Goal: Task Accomplishment & Management: Manage account settings

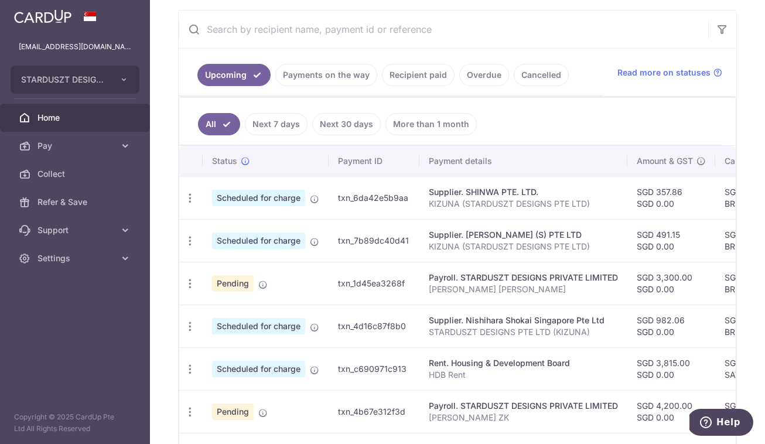
scroll to position [178, 0]
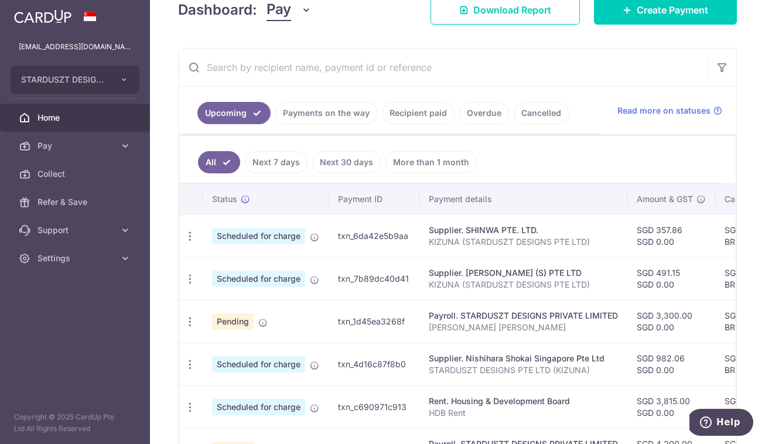
click at [428, 111] on link "Recipient paid" at bounding box center [418, 113] width 73 height 22
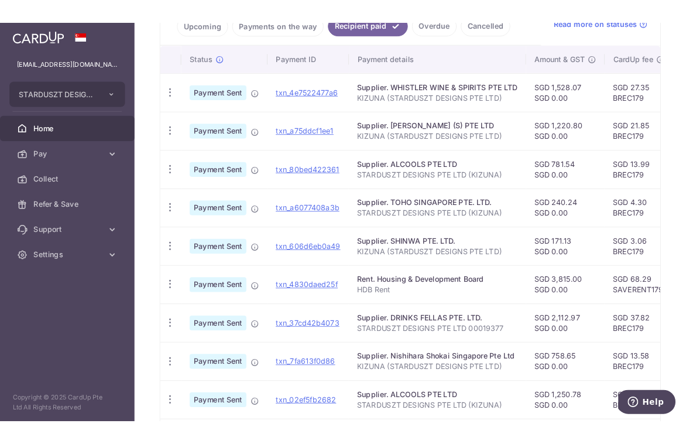
scroll to position [285, 0]
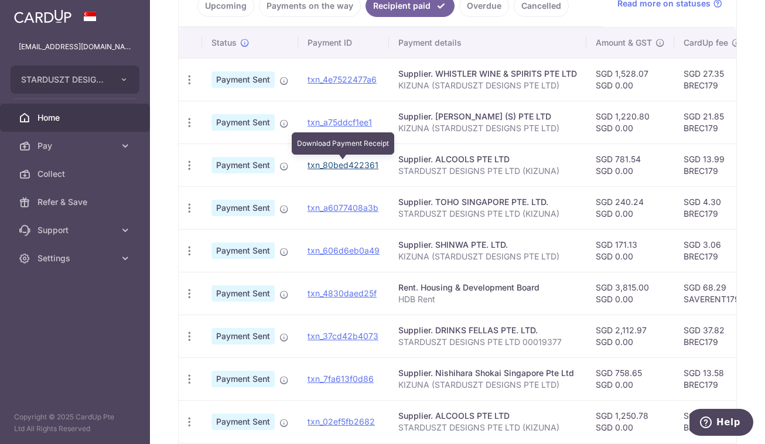
click at [326, 163] on link "txn_80bed422361" at bounding box center [342, 165] width 71 height 10
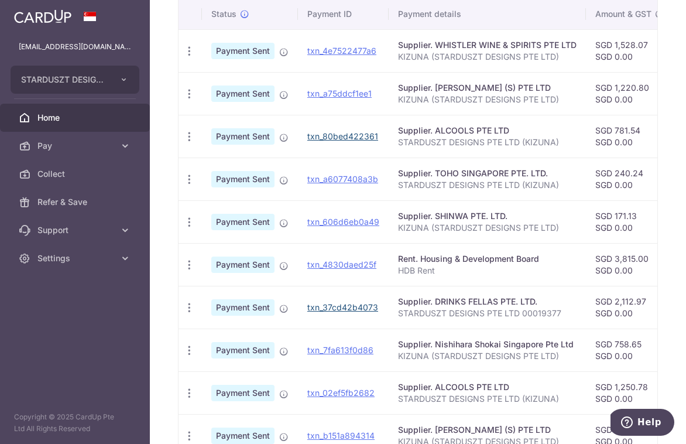
scroll to position [344, 0]
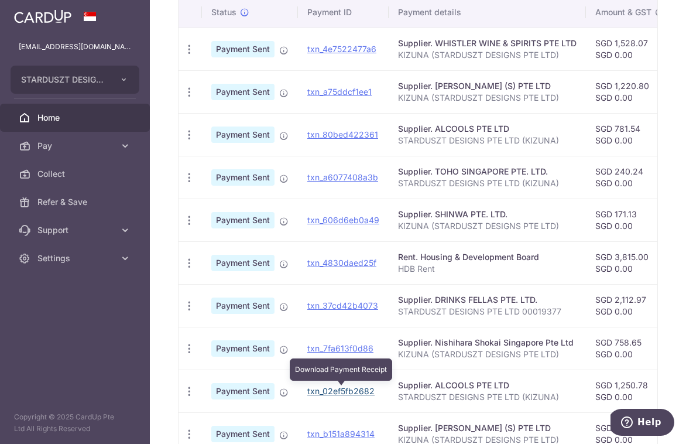
click at [334, 391] on link "txn_02ef5fb2682" at bounding box center [340, 391] width 67 height 10
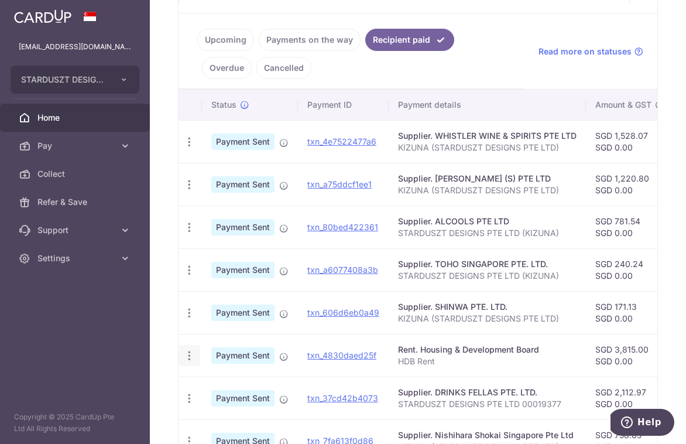
scroll to position [246, 0]
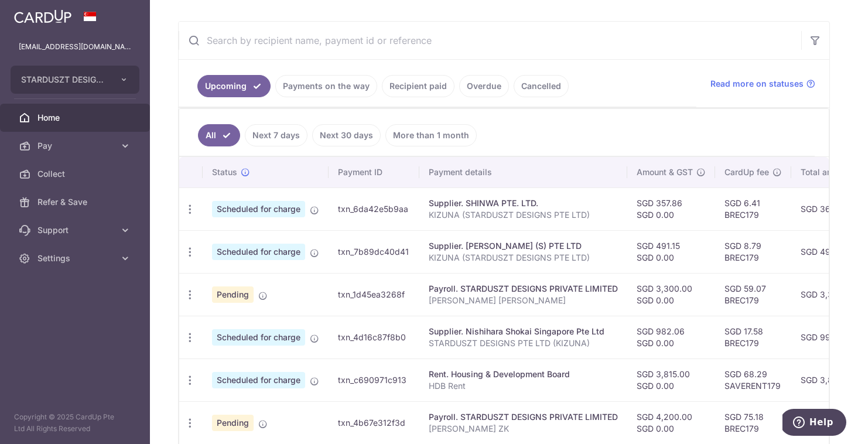
scroll to position [210, 0]
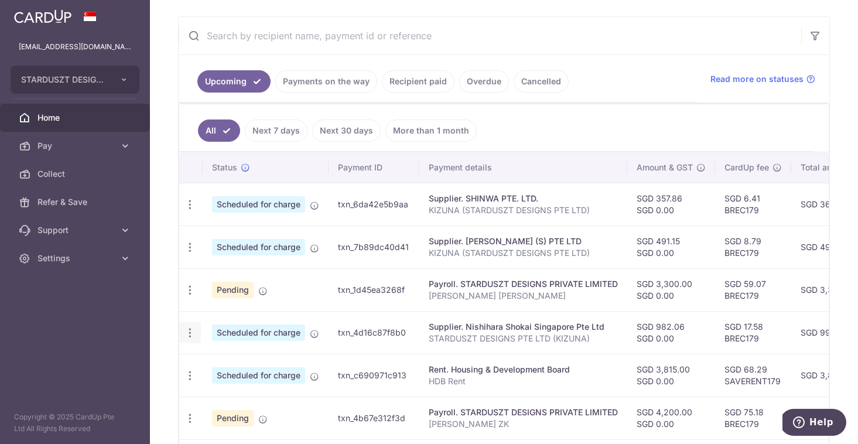
click at [194, 327] on icon "button" at bounding box center [190, 333] width 12 height 12
click at [217, 362] on span "Update payment" at bounding box center [252, 365] width 80 height 14
radio input "true"
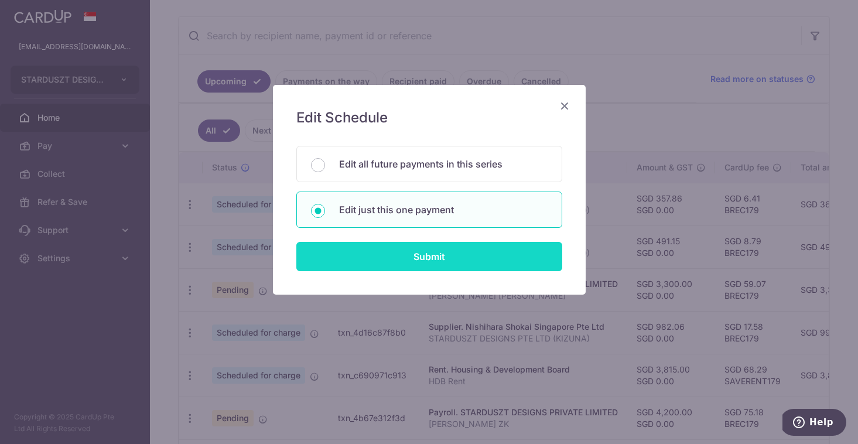
click at [443, 259] on input "Submit" at bounding box center [429, 256] width 266 height 29
radio input "true"
type input "982.06"
type input "0.00"
type input "[DATE]"
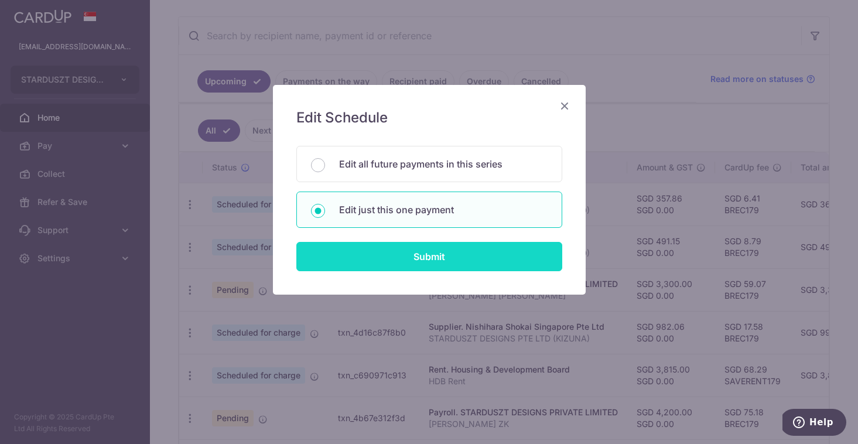
type input "STARDUSZT DESIGNS PTE LTD (KIZUNA)"
type input "BREC179"
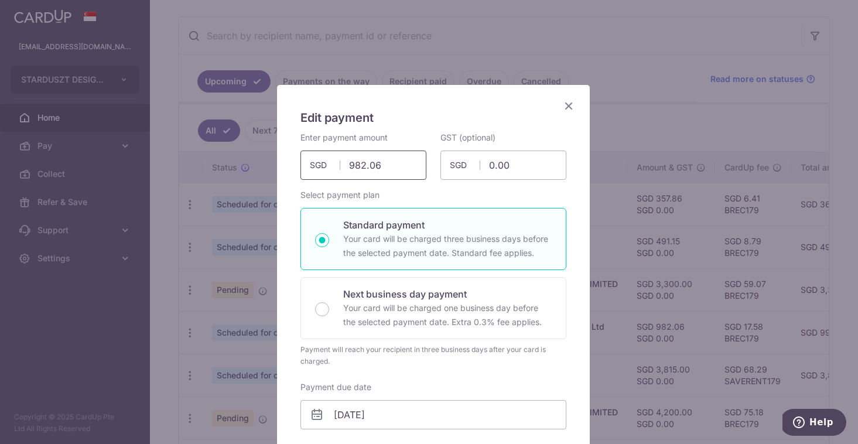
click at [397, 167] on input "982.06" at bounding box center [363, 164] width 126 height 29
paste input "1,221.95"
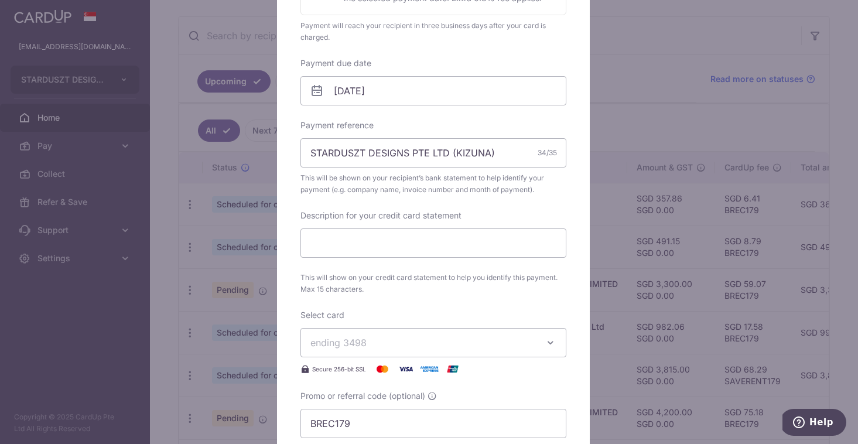
scroll to position [382, 0]
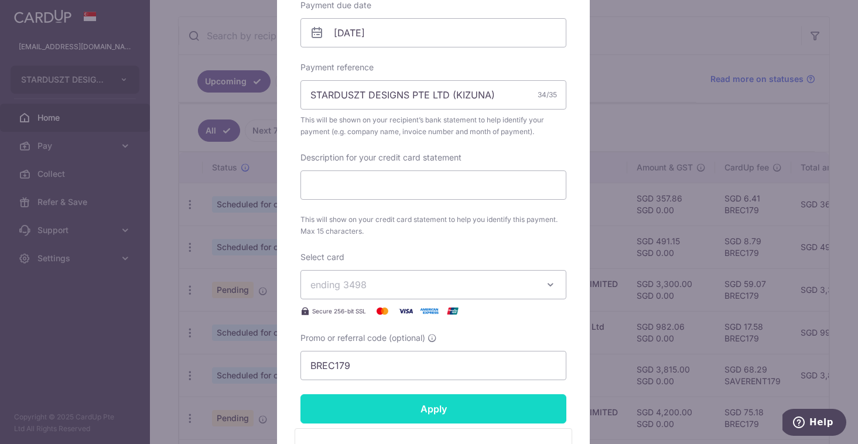
type input "1,221.95"
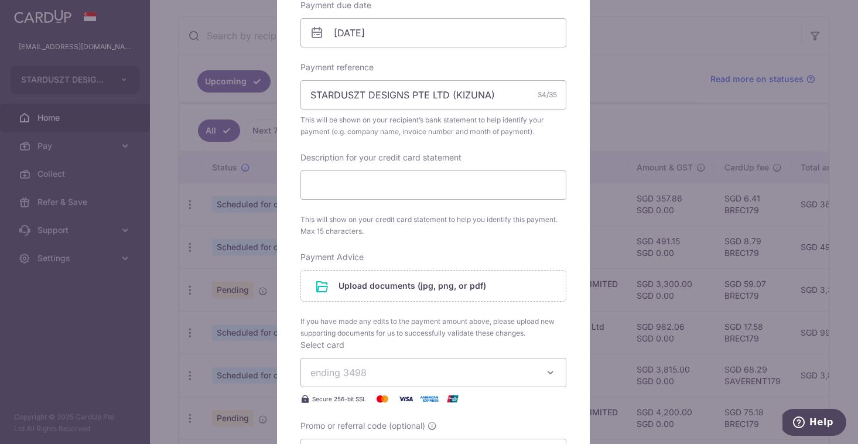
click at [450, 407] on form "By clicking apply, you will make changes to all payments to Nishihara Shokai Si…" at bounding box center [433, 198] width 266 height 896
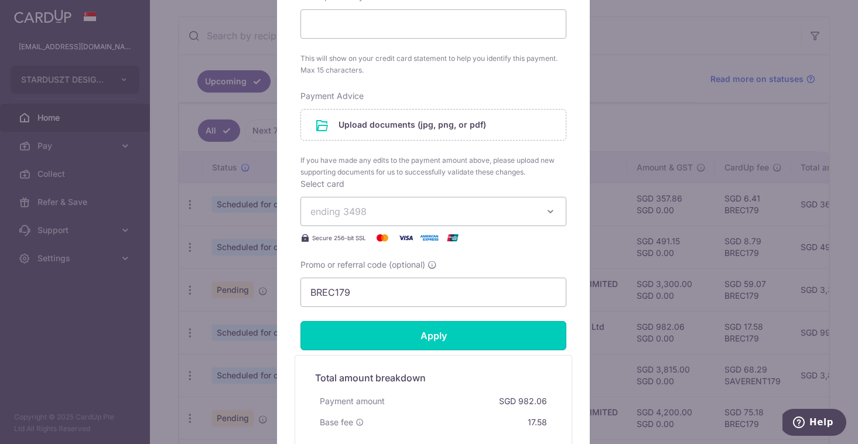
scroll to position [524, 0]
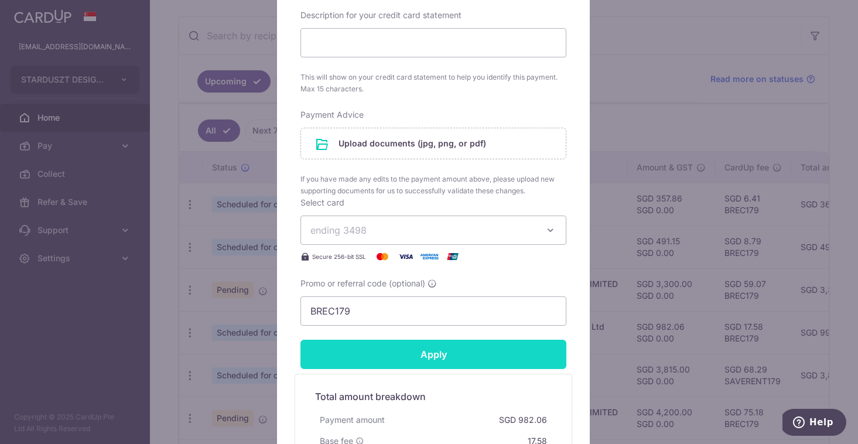
click at [462, 345] on input "Apply" at bounding box center [433, 354] width 266 height 29
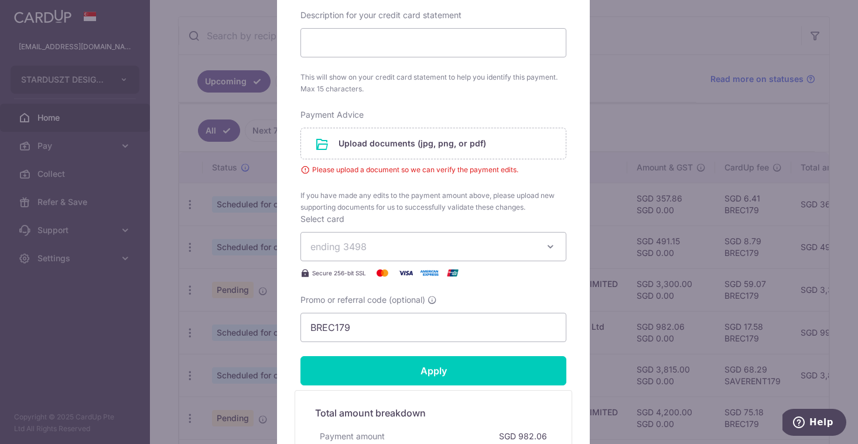
click at [162, 211] on div "Edit payment By clicking apply, you will make changes to all payments to Nishih…" at bounding box center [429, 222] width 858 height 444
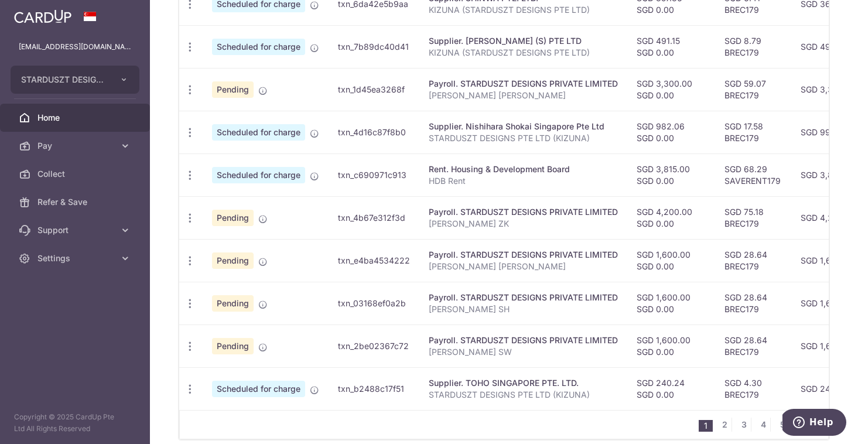
scroll to position [409, 0]
click at [190, 131] on icon "button" at bounding box center [190, 134] width 12 height 12
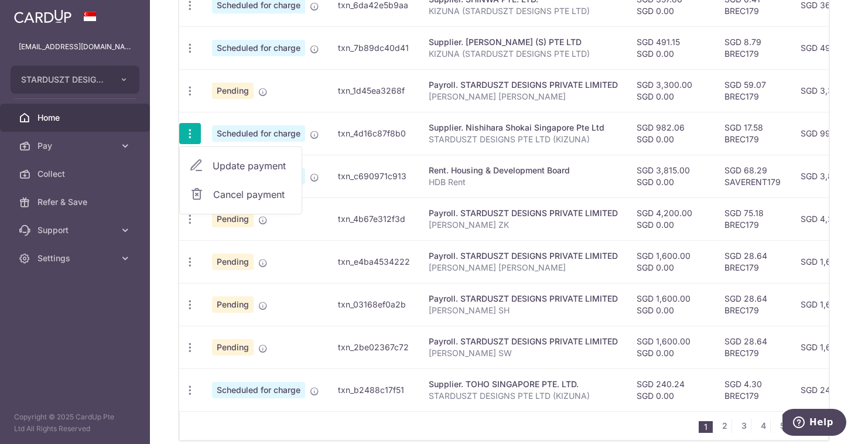
click at [234, 162] on span "Update payment" at bounding box center [252, 166] width 80 height 14
radio input "true"
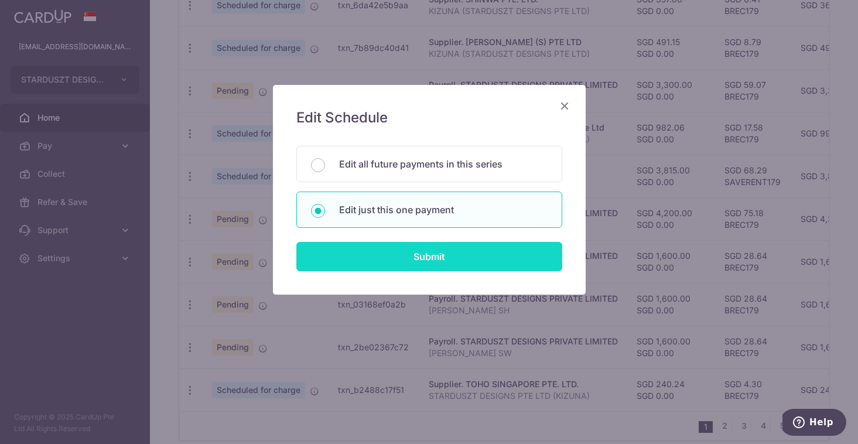
click at [430, 253] on input "Submit" at bounding box center [429, 256] width 266 height 29
radio input "true"
type input "982.06"
type input "0.00"
type input "[DATE]"
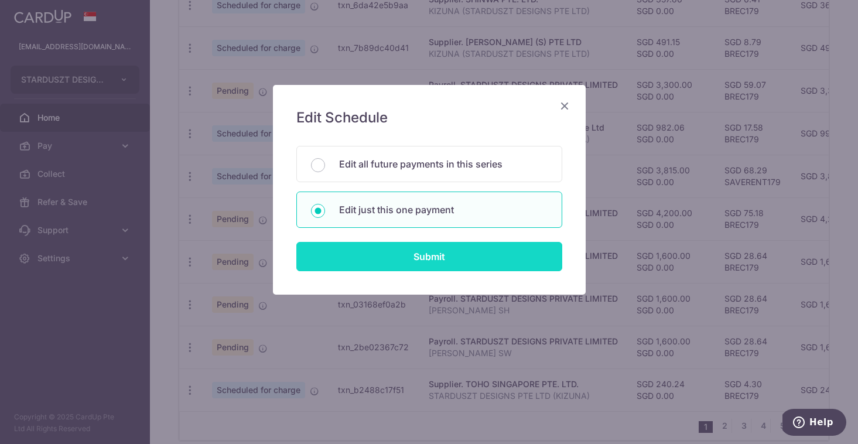
type input "STARDUSZT DESIGNS PTE LTD (KIZUNA)"
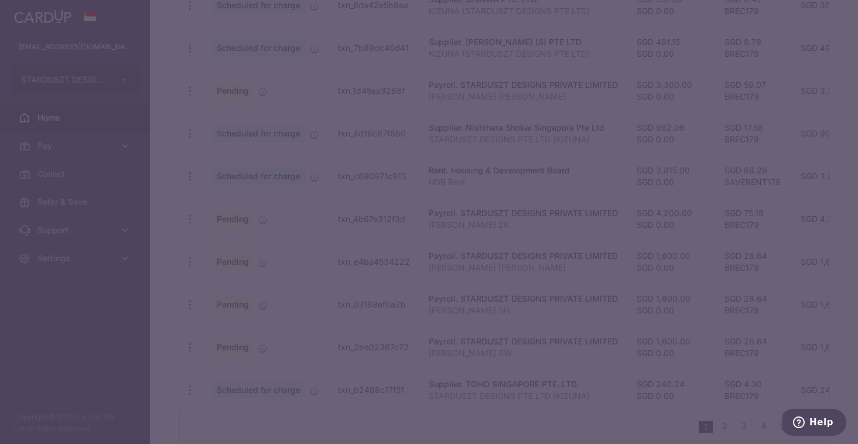
type input "BREC179"
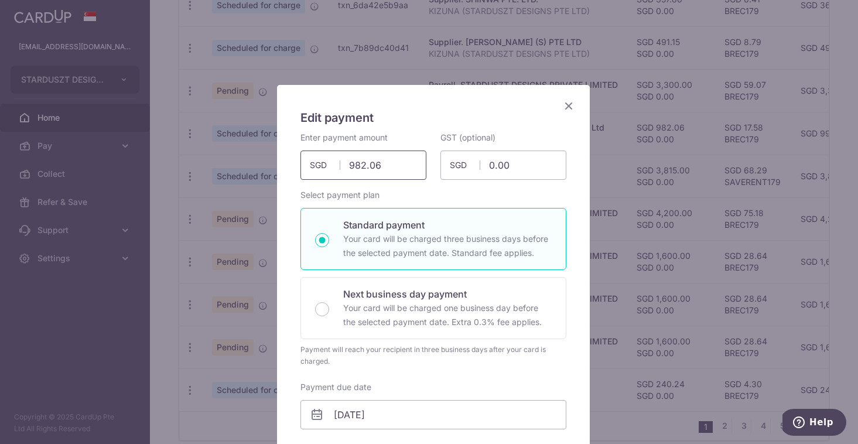
click at [358, 174] on input "982.06" at bounding box center [363, 164] width 126 height 29
paste input "1,221.95"
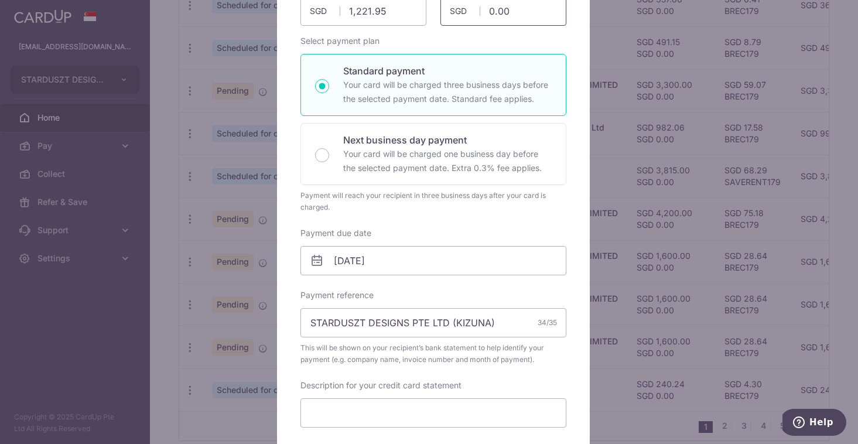
type input "1,221.95"
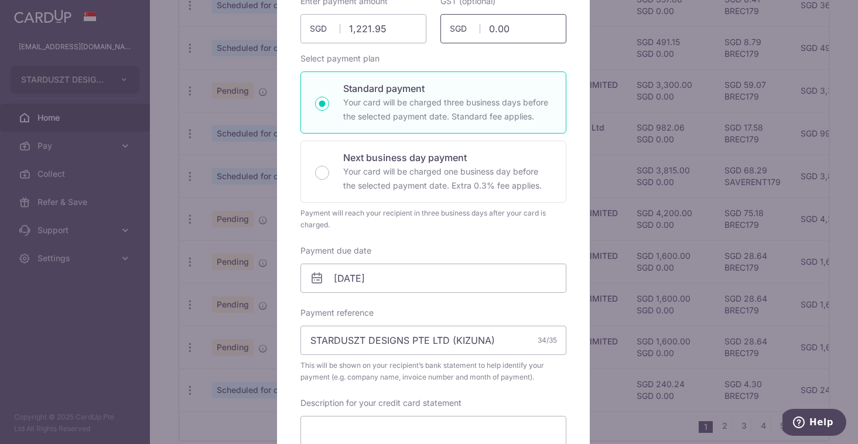
scroll to position [143, 0]
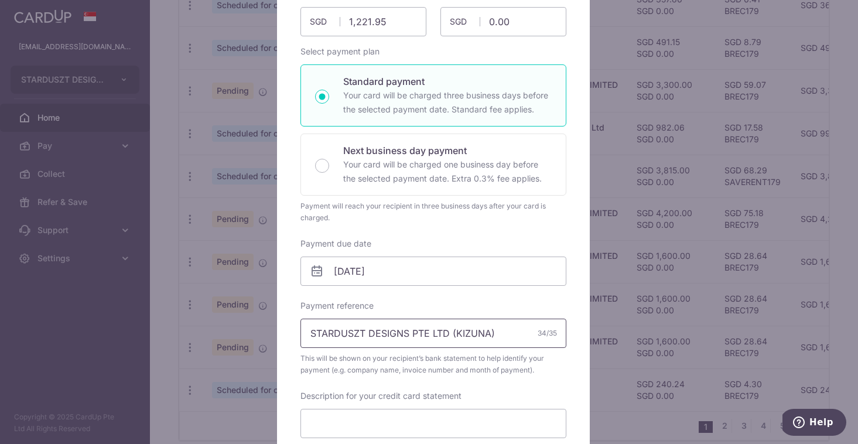
click at [451, 330] on input "STARDUSZT DESIGNS PTE LTD (KIZUNA)" at bounding box center [433, 332] width 266 height 29
click at [450, 375] on span "This will be shown on your recipient’s bank statement to help identify your pay…" at bounding box center [433, 363] width 266 height 23
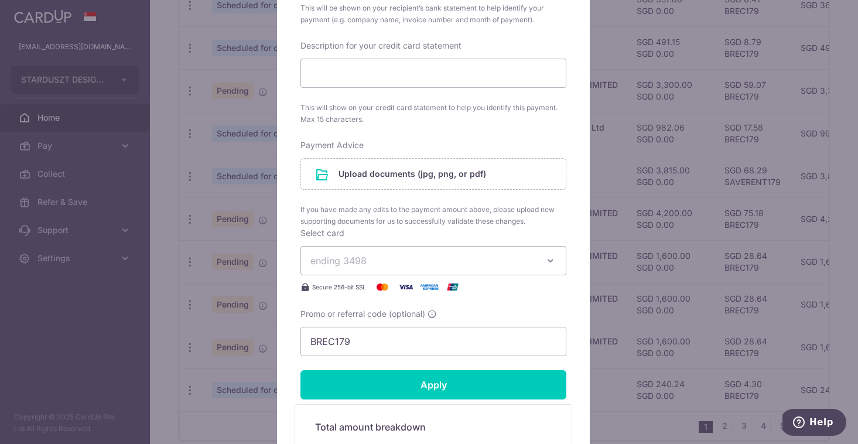
scroll to position [499, 0]
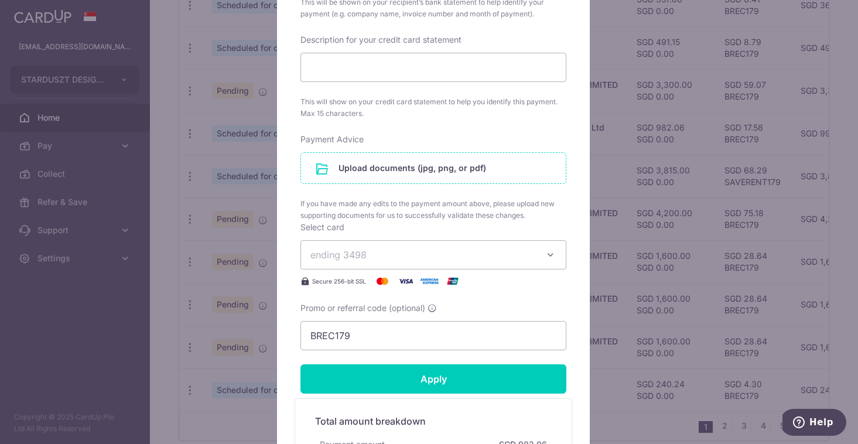
click at [393, 163] on input "file" at bounding box center [433, 168] width 265 height 30
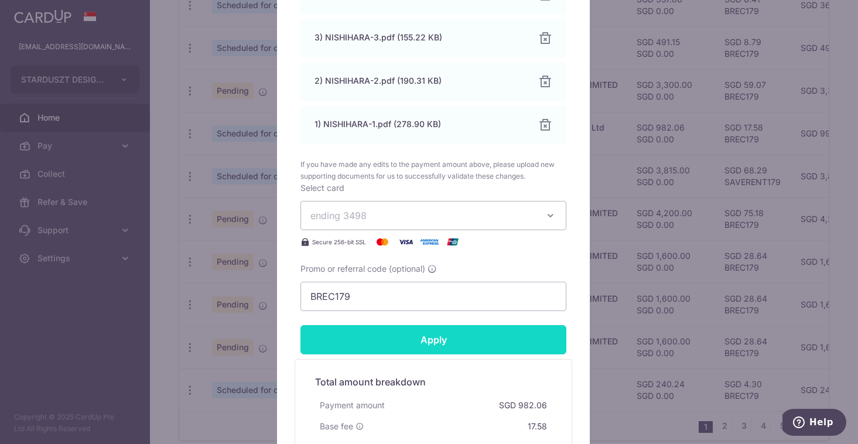
scroll to position [940, 0]
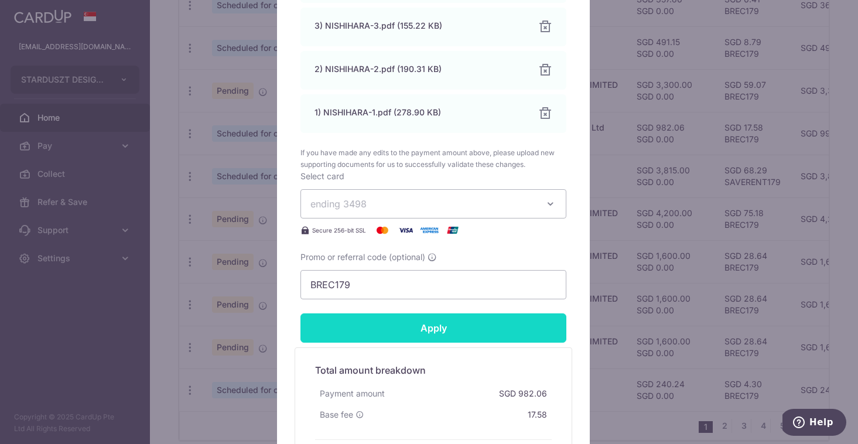
click at [416, 333] on input "Apply" at bounding box center [433, 327] width 266 height 29
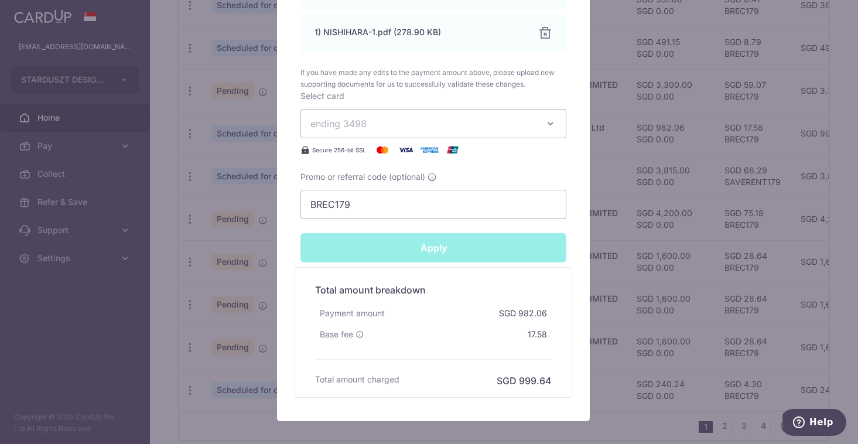
type input "Successfully Applied"
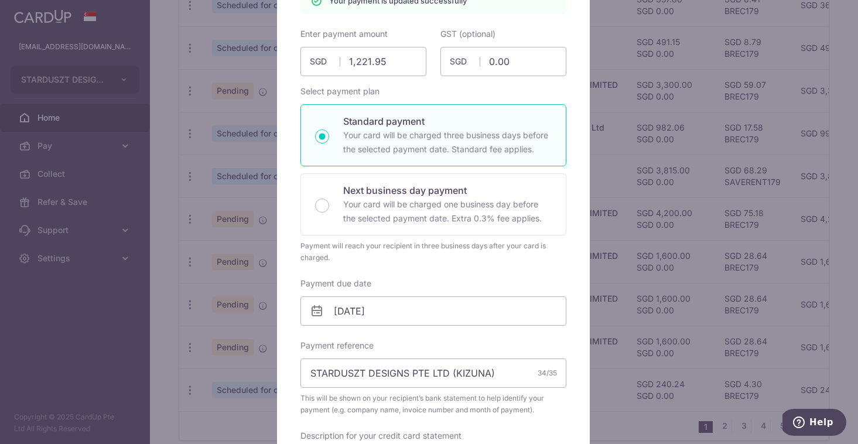
scroll to position [0, 0]
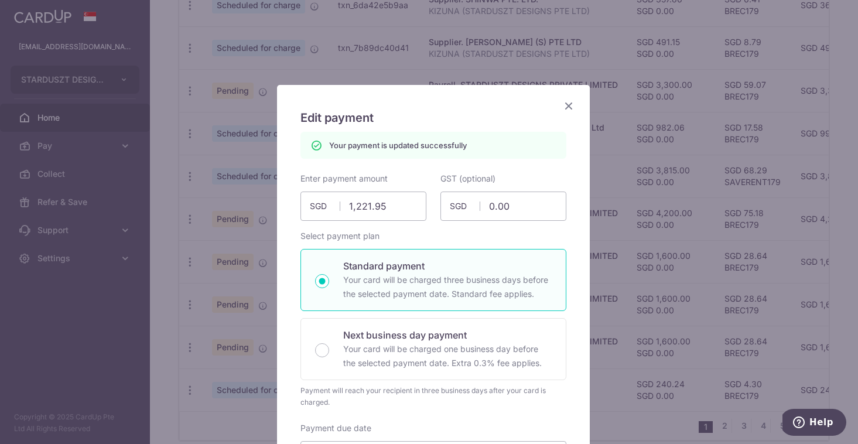
click at [563, 106] on icon "Close" at bounding box center [568, 105] width 14 height 15
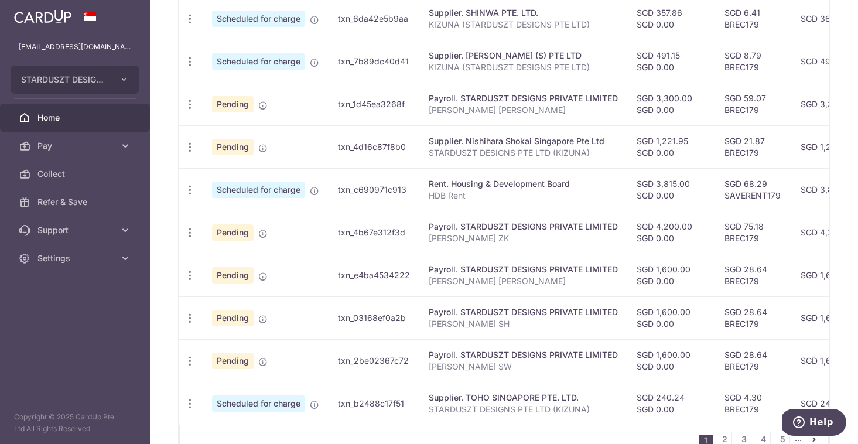
scroll to position [373, 0]
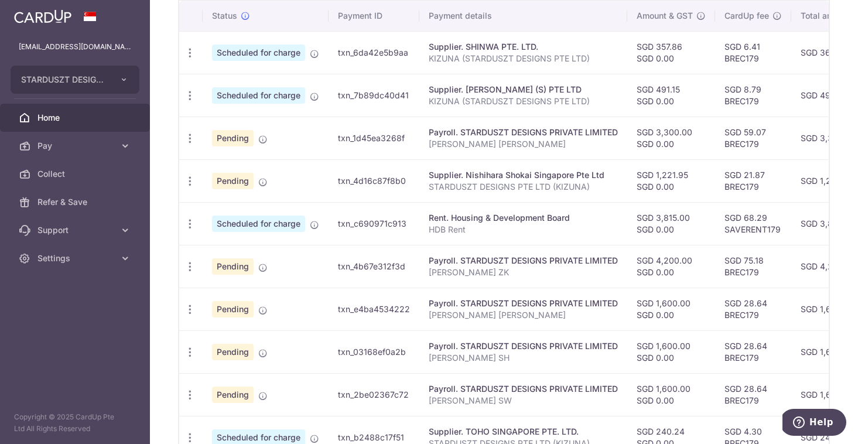
scroll to position [180, 0]
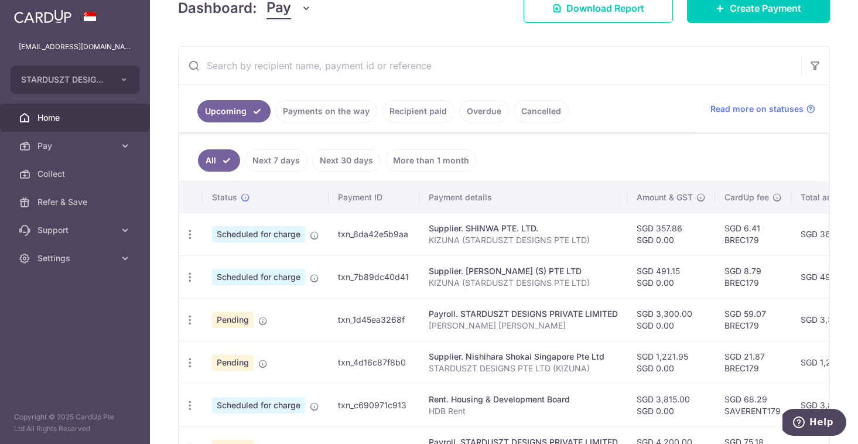
click at [314, 114] on link "Payments on the way" at bounding box center [326, 111] width 102 height 22
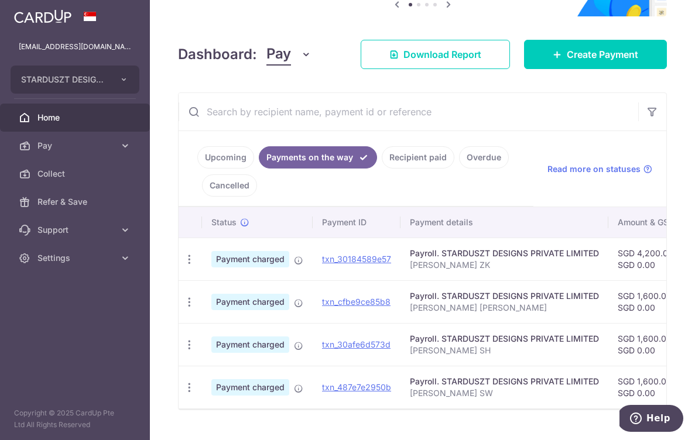
scroll to position [165, 0]
